Goal: Complete application form

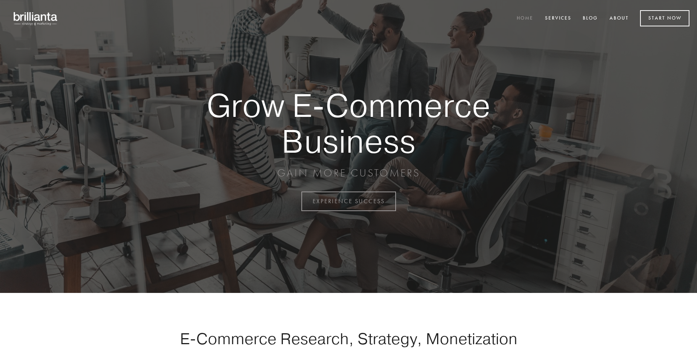
scroll to position [1978, 0]
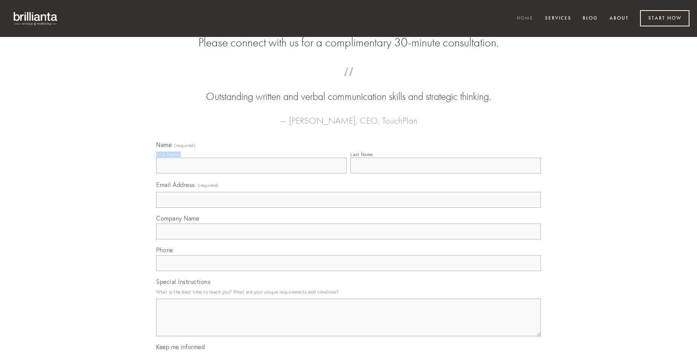
type input "[PERSON_NAME]"
click at [446, 174] on input "Last Name" at bounding box center [446, 166] width 191 height 16
type input "[PERSON_NAME]"
click at [349, 208] on input "Email Address (required)" at bounding box center [348, 200] width 385 height 16
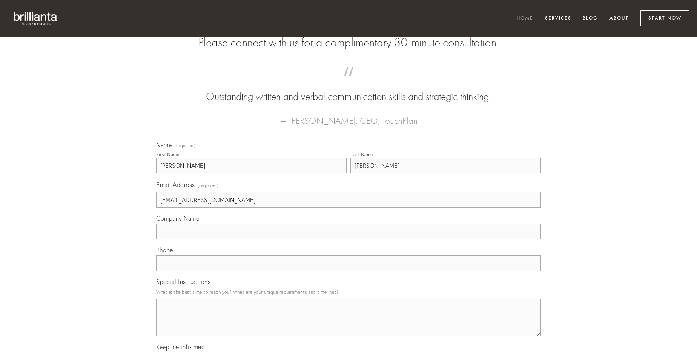
type input "[EMAIL_ADDRESS][DOMAIN_NAME]"
click at [349, 240] on input "Company Name" at bounding box center [348, 232] width 385 height 16
type input "bellicus"
click at [349, 271] on input "text" at bounding box center [348, 263] width 385 height 16
click at [349, 325] on textarea "Special Instructions" at bounding box center [348, 318] width 385 height 38
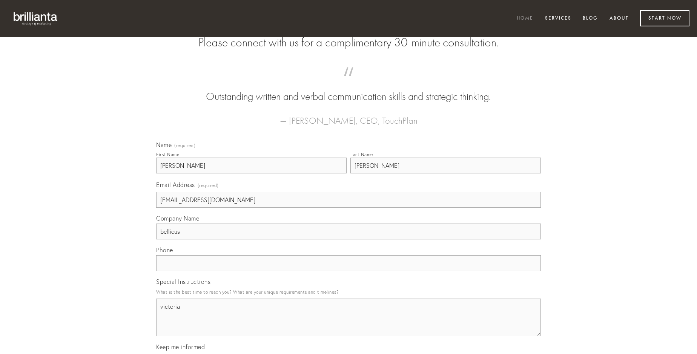
type textarea "victoria"
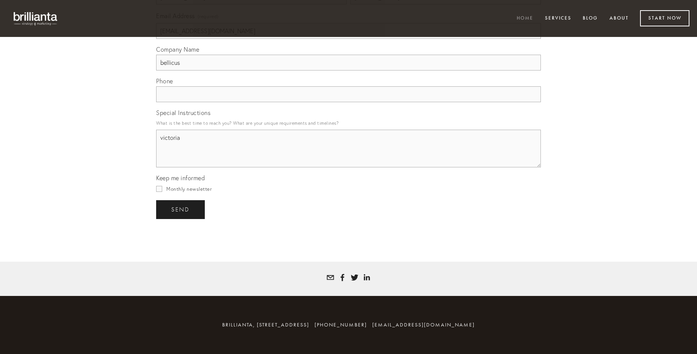
click at [181, 209] on span "send" at bounding box center [180, 209] width 18 height 7
